Goal: Transaction & Acquisition: Purchase product/service

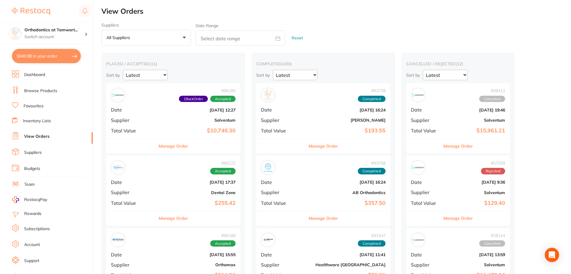
click at [40, 152] on link "Suppliers" at bounding box center [33, 153] width 18 height 6
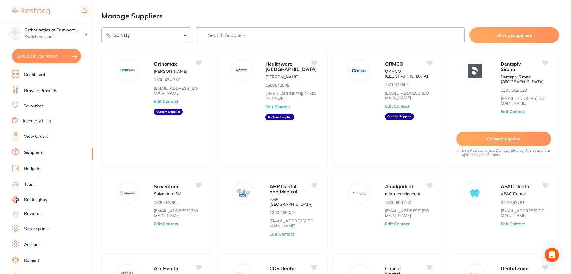
click at [236, 36] on input "search" at bounding box center [330, 34] width 269 height 15
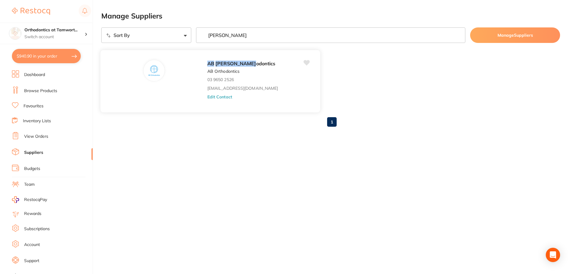
type input "[PERSON_NAME]"
click at [207, 91] on div "[PERSON_NAME] odontics AB Orthodontics 03 9650 2526 [EMAIL_ADDRESS][DOMAIN_NAME…" at bounding box center [260, 83] width 107 height 46
click at [207, 97] on button "Edit Contact" at bounding box center [219, 96] width 25 height 5
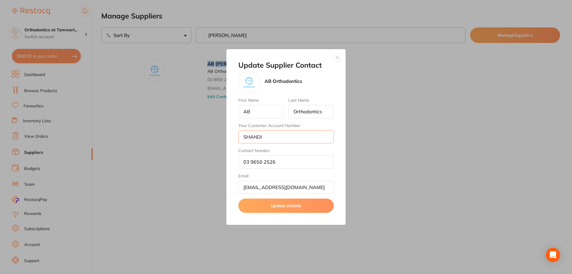
click at [294, 136] on input "SHANDI" at bounding box center [285, 136] width 95 height 13
click at [340, 56] on button "button" at bounding box center [337, 57] width 7 height 7
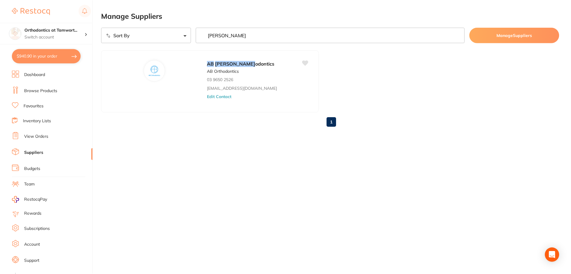
scroll to position [8, 0]
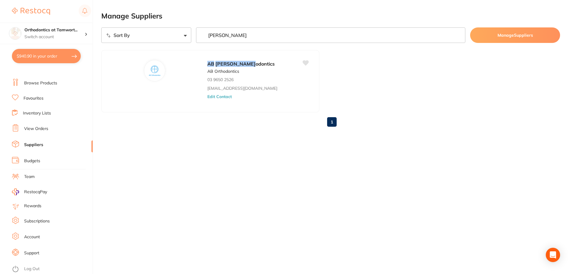
click at [34, 237] on link "Account" at bounding box center [32, 237] width 16 height 6
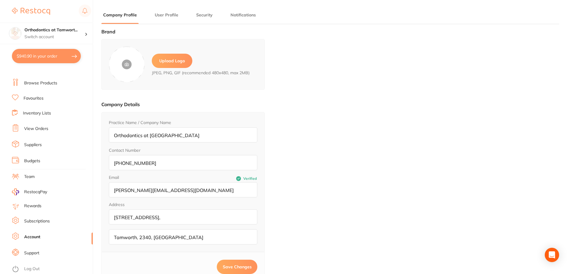
type input "Dr [PERSON_NAME]"
type input "[PERSON_NAME]"
type input "[PHONE_NUMBER]"
type input "[EMAIL_ADDRESS][DOMAIN_NAME]"
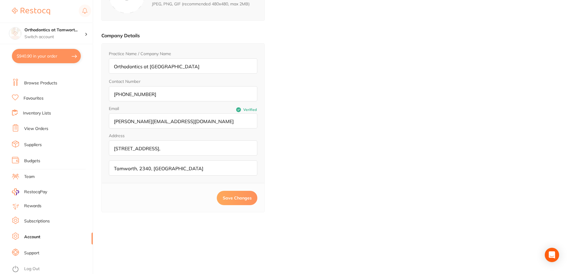
scroll to position [80, 0]
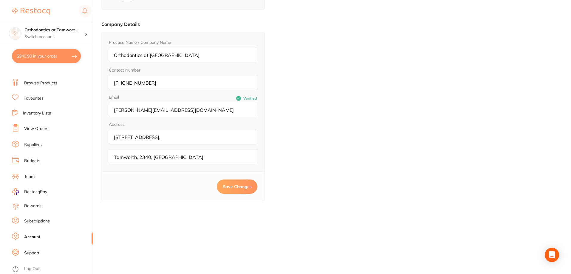
click at [189, 139] on input "[STREET_ADDRESS]," at bounding box center [183, 136] width 148 height 15
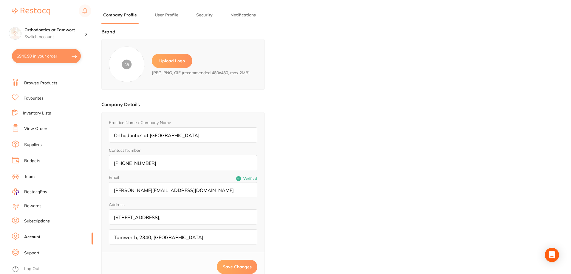
click at [243, 17] on button "Notifications" at bounding box center [243, 15] width 29 height 6
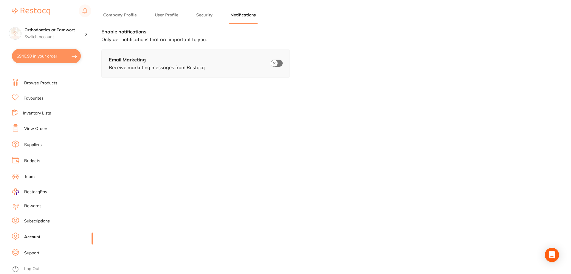
click at [202, 16] on button "Security" at bounding box center [204, 15] width 20 height 6
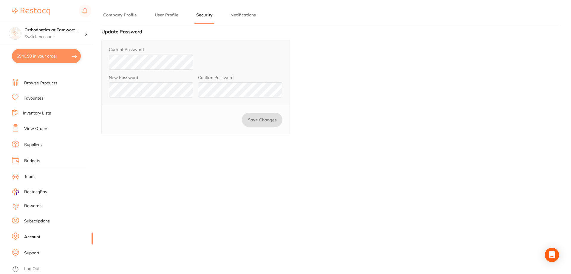
click at [168, 17] on button "User Profile" at bounding box center [166, 15] width 27 height 6
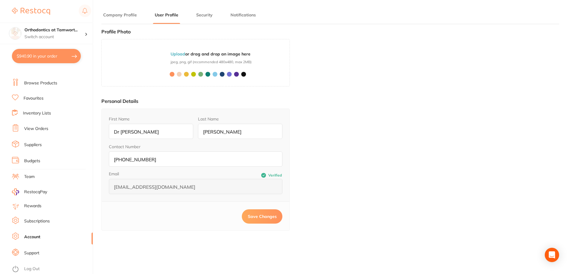
click at [126, 15] on button "Company Profile" at bounding box center [119, 15] width 37 height 6
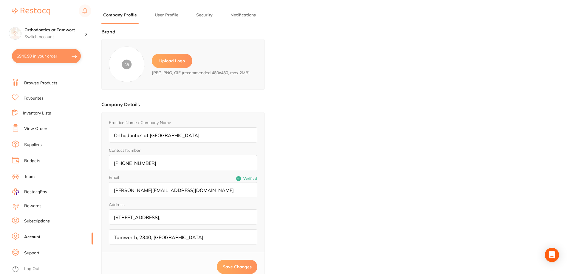
scroll to position [80, 0]
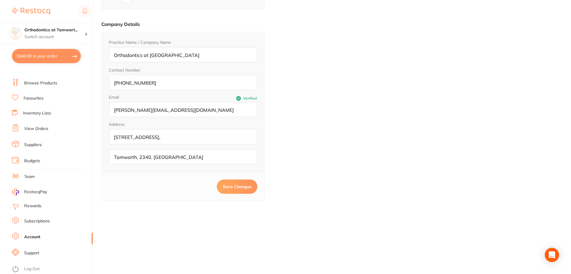
click at [27, 145] on link "Suppliers" at bounding box center [33, 145] width 18 height 6
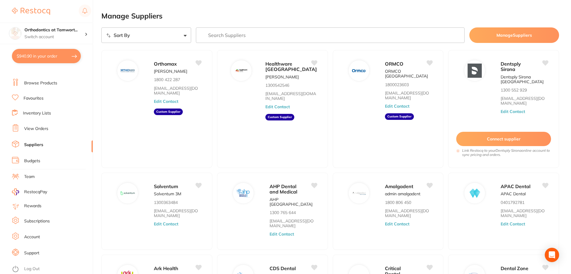
click at [491, 36] on button "Manage Suppliers" at bounding box center [514, 34] width 90 height 15
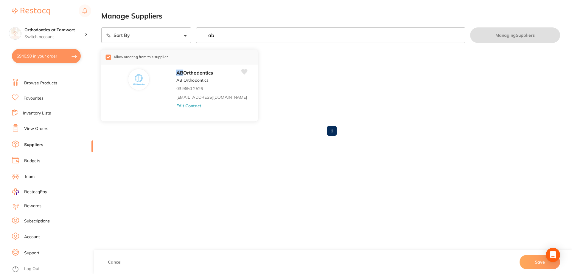
type input "ab"
click at [176, 108] on button "Edit Contact" at bounding box center [188, 105] width 25 height 5
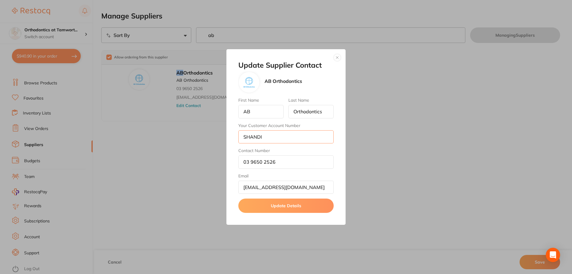
click at [282, 139] on input "SHANDI" at bounding box center [285, 136] width 95 height 13
type input "SHANDI - send to [STREET_ADDRESS]"
click at [324, 164] on input "03 9650 2526" at bounding box center [285, 161] width 95 height 13
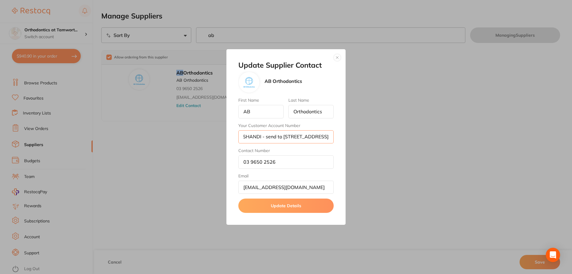
drag, startPoint x: 267, startPoint y: 137, endPoint x: 344, endPoint y: 146, distance: 77.9
click at [344, 146] on div "Update Supplier Contact AB Orthodontics First Name AB Last Name Orthodontics Yo…" at bounding box center [285, 137] width 119 height 176
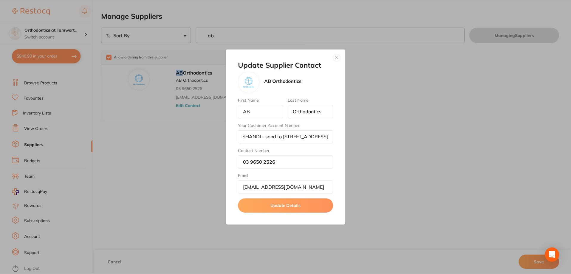
scroll to position [0, 0]
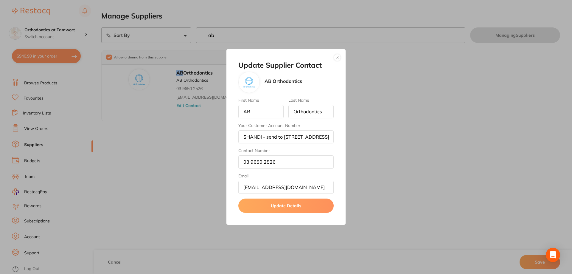
click at [338, 197] on div "Update Supplier Contact AB Orthodontics First Name AB Last Name Orthodontics Yo…" at bounding box center [285, 137] width 119 height 176
click at [291, 207] on button "Update Details" at bounding box center [285, 205] width 95 height 14
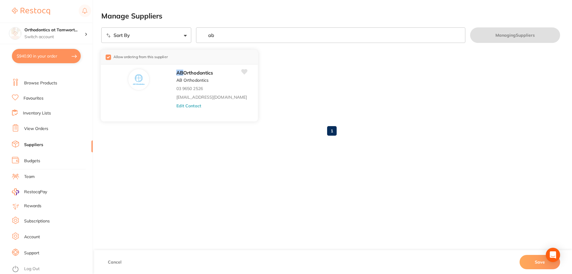
click at [241, 70] on icon at bounding box center [244, 71] width 6 height 5
click at [32, 130] on link "View Orders" at bounding box center [36, 129] width 24 height 6
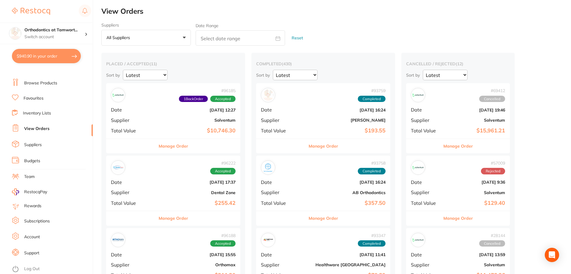
click at [75, 59] on button "$940.90 in your order" at bounding box center [46, 56] width 69 height 14
checkbox input "true"
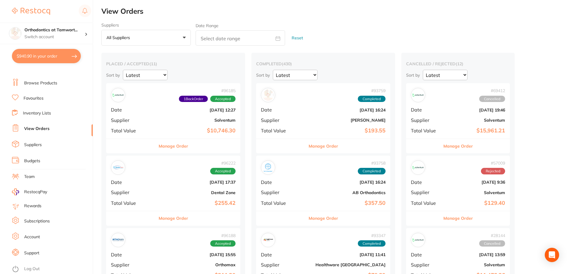
checkbox input "true"
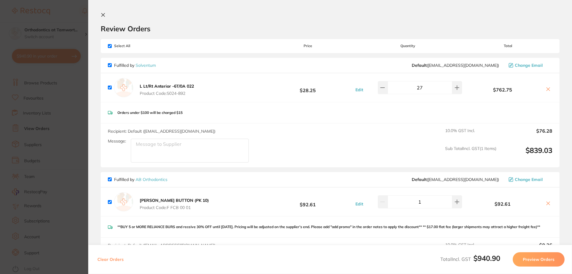
scroll to position [99, 0]
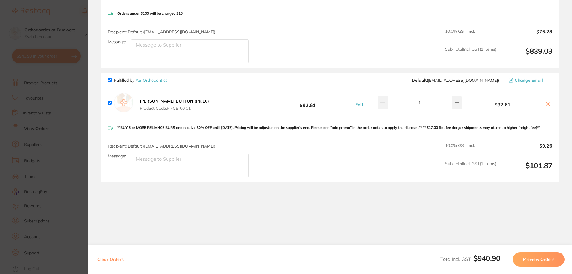
drag, startPoint x: 137, startPoint y: 166, endPoint x: 226, endPoint y: 173, distance: 89.4
click at [226, 173] on textarea "Message:" at bounding box center [190, 165] width 118 height 24
click at [169, 164] on textarea "Please send to [STREET_ADDRESS]" at bounding box center [190, 165] width 118 height 24
click at [168, 163] on textarea "Please send toPO [STREET_ADDRESS]" at bounding box center [190, 165] width 118 height 24
click at [170, 164] on textarea "Please send to:[STREET_ADDRESS]" at bounding box center [190, 165] width 118 height 24
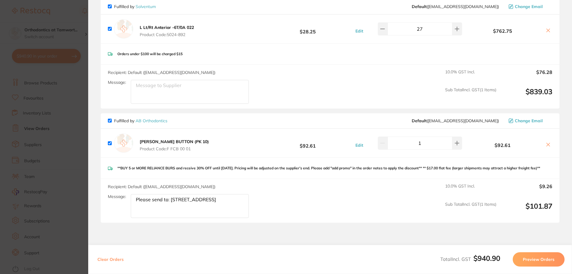
scroll to position [106, 0]
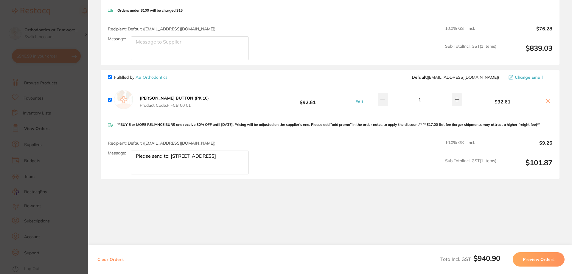
type textarea "Please send to: [STREET_ADDRESS]"
click at [549, 268] on div "Clear Orders Total Incl. GST $940.90 Preview Orders" at bounding box center [330, 259] width 484 height 29
click at [544, 258] on button "Preview Orders" at bounding box center [539, 259] width 52 height 14
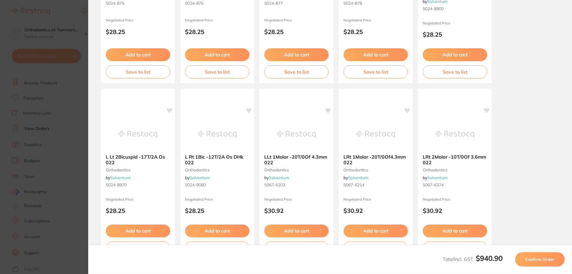
scroll to position [167, 0]
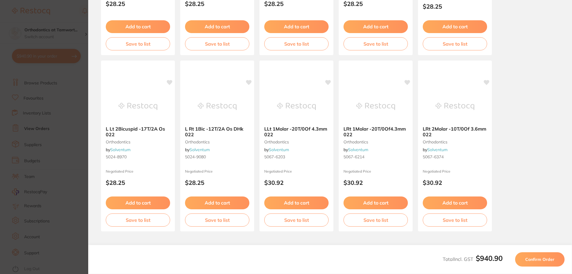
click at [537, 265] on button "Confirm Order" at bounding box center [539, 259] width 49 height 14
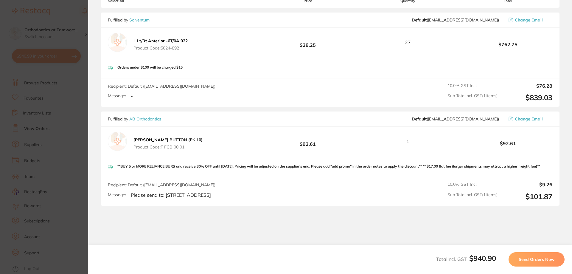
scroll to position [99, 0]
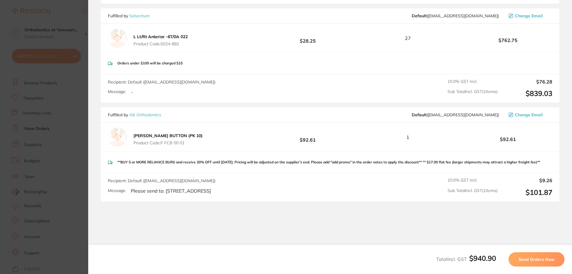
click at [537, 262] on button "Send Orders Now" at bounding box center [537, 259] width 56 height 14
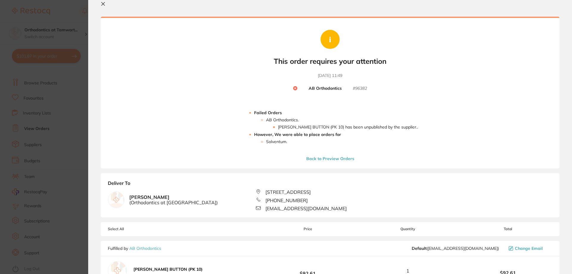
scroll to position [6, 0]
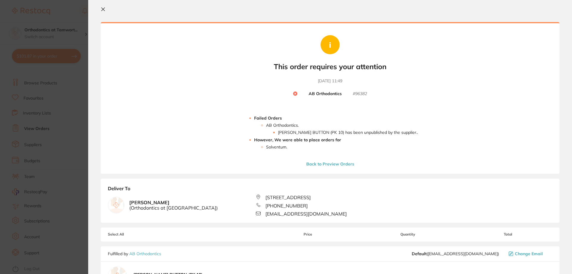
click at [104, 11] on icon at bounding box center [103, 9] width 5 height 5
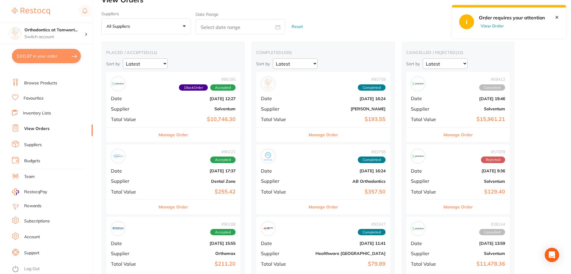
scroll to position [0, 0]
click at [34, 144] on link "Suppliers" at bounding box center [33, 145] width 18 height 6
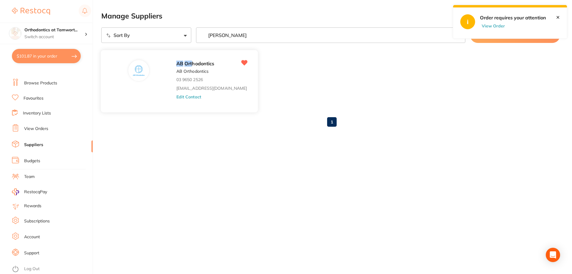
type input "[PERSON_NAME]"
click at [184, 98] on button "Edit Contact" at bounding box center [188, 96] width 25 height 5
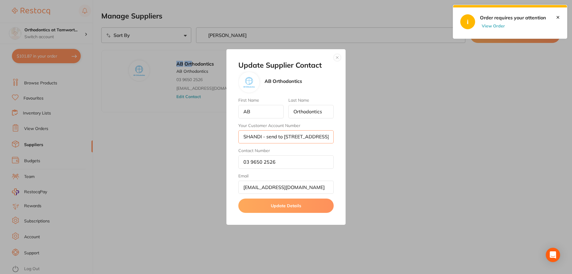
scroll to position [0, 48]
drag, startPoint x: 263, startPoint y: 137, endPoint x: 346, endPoint y: 143, distance: 83.0
click at [346, 143] on div "Update Supplier Contact AB Orthodontics First Name AB Last Name Orthodontics Yo…" at bounding box center [286, 137] width 572 height 274
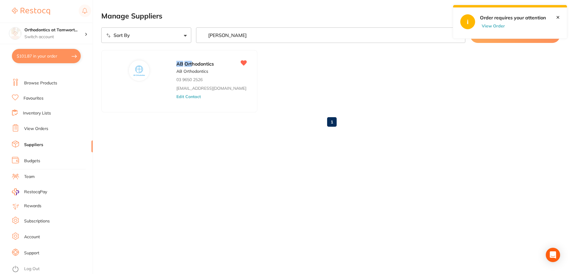
click at [495, 26] on button "View Order" at bounding box center [495, 25] width 30 height 5
checkbox input "true"
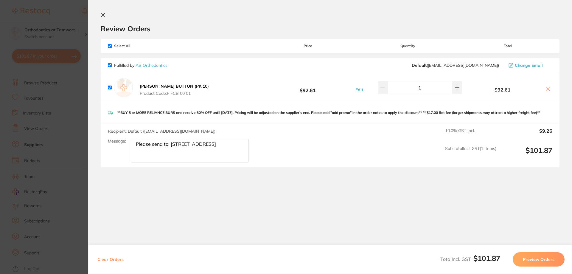
click at [101, 15] on icon at bounding box center [103, 15] width 5 height 5
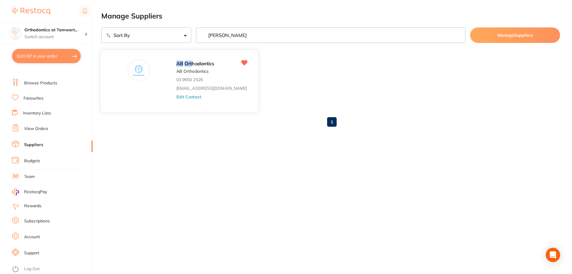
click at [176, 97] on button "Edit Contact" at bounding box center [188, 96] width 25 height 5
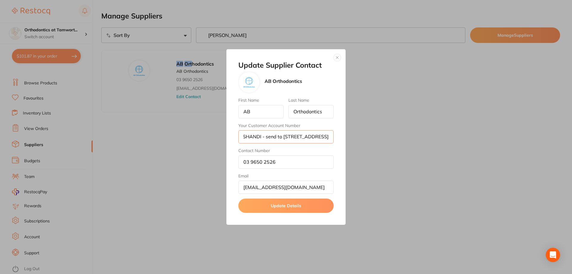
drag, startPoint x: 263, startPoint y: 137, endPoint x: 336, endPoint y: 142, distance: 73.8
click at [336, 142] on div "Update Supplier Contact AB Orthodontics First Name AB Last Name Orthodontics Yo…" at bounding box center [285, 137] width 119 height 176
type input "SHANDI"
click at [264, 200] on button "Update Details" at bounding box center [285, 205] width 95 height 14
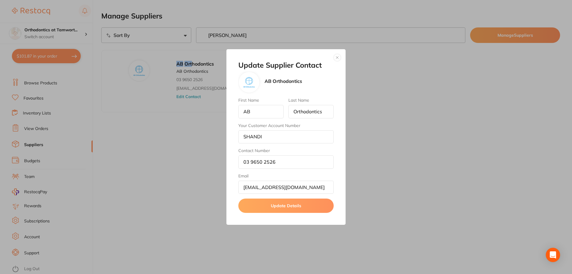
scroll to position [0, 0]
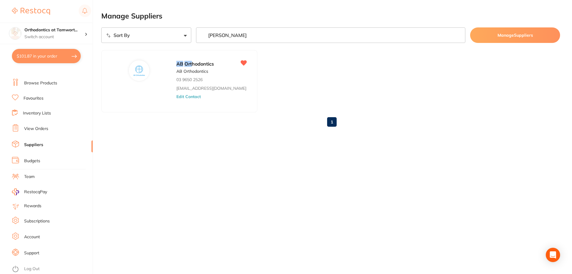
click at [41, 54] on button "$101.87 in your order" at bounding box center [46, 56] width 69 height 14
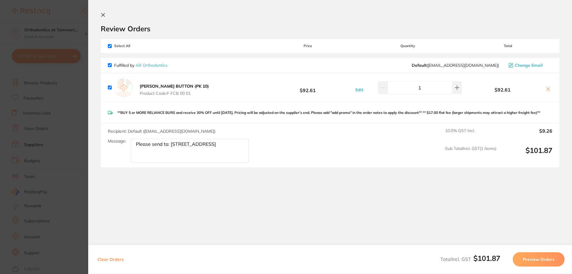
click at [544, 263] on button "Preview Orders" at bounding box center [539, 259] width 52 height 14
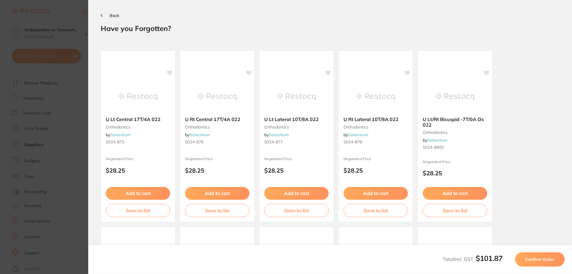
click at [541, 257] on span "Confirm Order" at bounding box center [539, 259] width 29 height 5
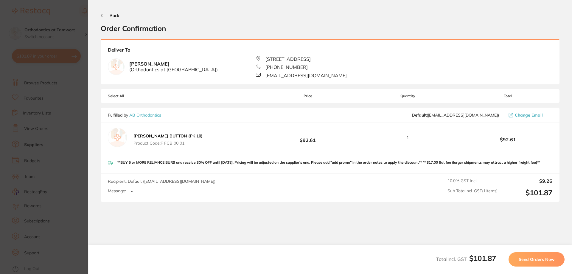
click at [544, 262] on button "Send Orders Now" at bounding box center [537, 259] width 56 height 14
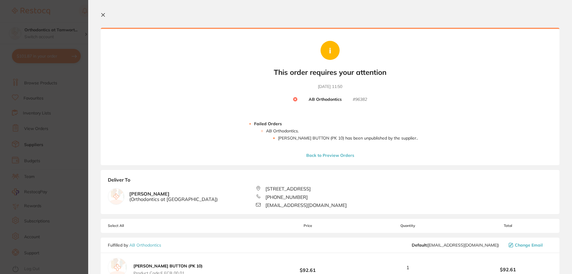
click at [103, 15] on icon at bounding box center [103, 14] width 3 height 3
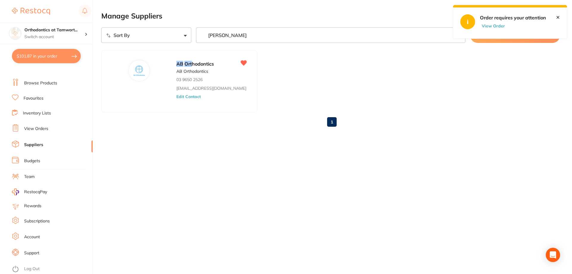
click at [218, 133] on main "Manage Suppliers Sort By A-Z Z-A [PERSON_NAME] Manage Suppliers [PERSON_NAME] h…" at bounding box center [336, 76] width 471 height 153
click at [247, 86] on ul "[PERSON_NAME] hodontics AB Orthodontics 03 9650 2526 [EMAIL_ADDRESS][DOMAIN_NAM…" at bounding box center [330, 81] width 459 height 62
click at [560, 19] on div "✕" at bounding box center [561, 12] width 11 height 15
click at [557, 17] on link "✕" at bounding box center [558, 17] width 4 height 5
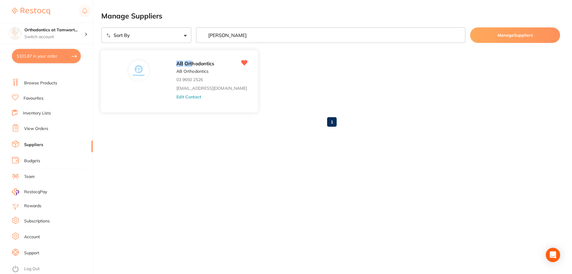
click at [178, 98] on button "Edit Contact" at bounding box center [188, 96] width 25 height 5
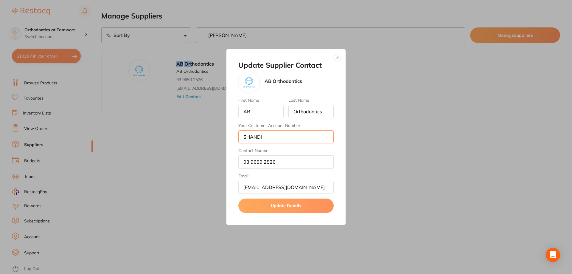
click at [286, 135] on input "SHANDI" at bounding box center [285, 136] width 95 height 13
type input "SHANDI - send to [STREET_ADDRESS]"
click at [316, 209] on button "Update Details" at bounding box center [285, 205] width 95 height 14
